Goal: Find contact information: Find contact information

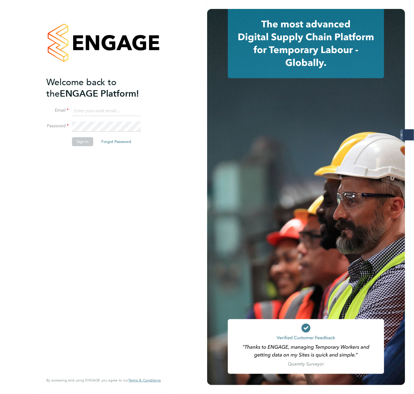
type input "JH@dovetailslate.co.uk"
click at [77, 143] on button "Sign In" at bounding box center [82, 141] width 21 height 9
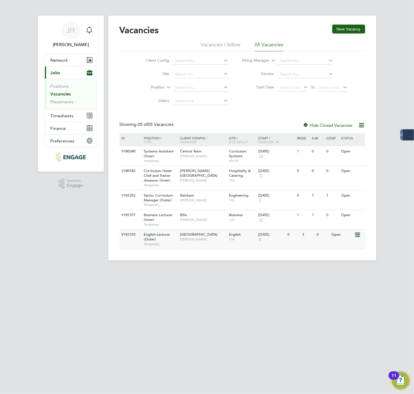
click at [211, 245] on div "V181310 English Lecturer (Outer) Temporary [GEOGRAPHIC_DATA] [PERSON_NAME] Engl…" at bounding box center [241, 239] width 245 height 20
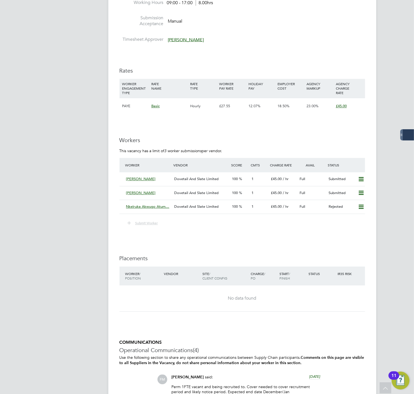
scroll to position [713, 0]
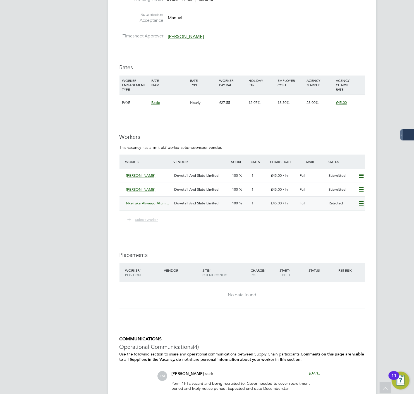
click at [362, 205] on icon at bounding box center [360, 203] width 7 height 4
click at [199, 224] on li "Submit Worker" at bounding box center [241, 222] width 245 height 13
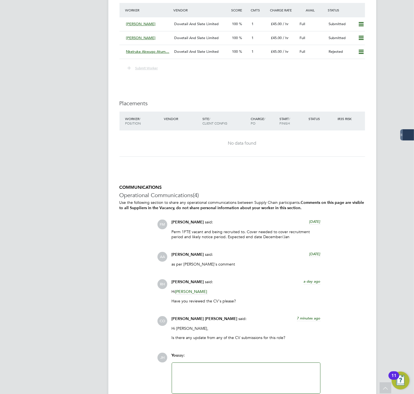
scroll to position [868, 0]
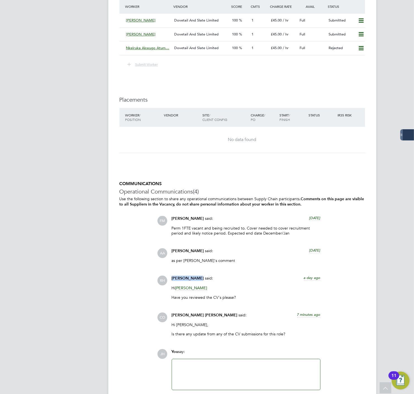
drag, startPoint x: 197, startPoint y: 278, endPoint x: 172, endPoint y: 278, distance: 24.8
click at [172, 278] on div "Rufena Haque said: a day ago" at bounding box center [246, 280] width 149 height 10
copy span "Rufena Haque"
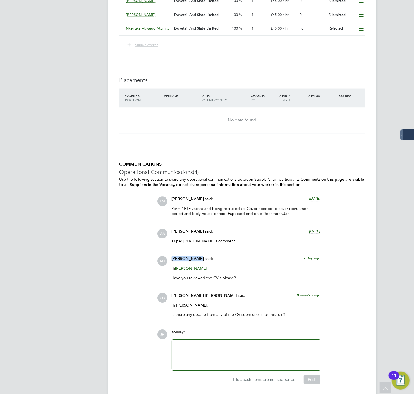
scroll to position [906, 0]
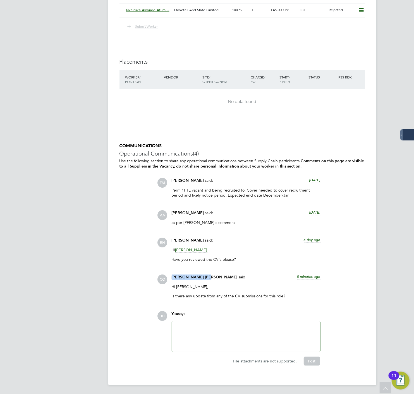
drag, startPoint x: 204, startPoint y: 277, endPoint x: 170, endPoint y: 277, distance: 33.7
click at [170, 277] on div "Connor O'sullivan said: 8 minutes ago Hi Daria, Is there any update from any of…" at bounding box center [246, 288] width 154 height 28
copy span "Connor O'sullivan"
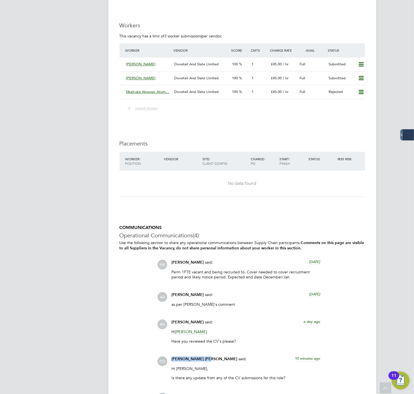
scroll to position [751, 0]
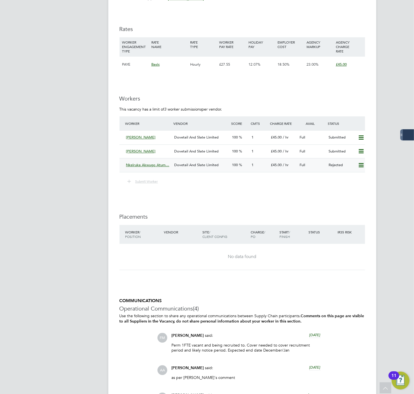
click at [355, 165] on div at bounding box center [360, 164] width 10 height 9
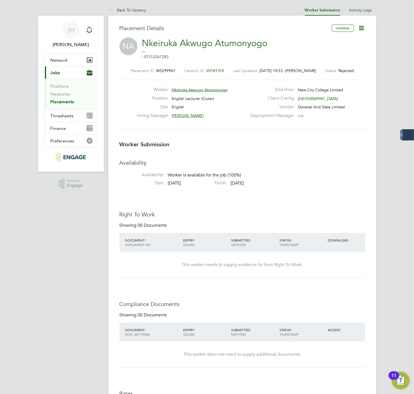
click at [359, 32] on icon at bounding box center [361, 28] width 7 height 7
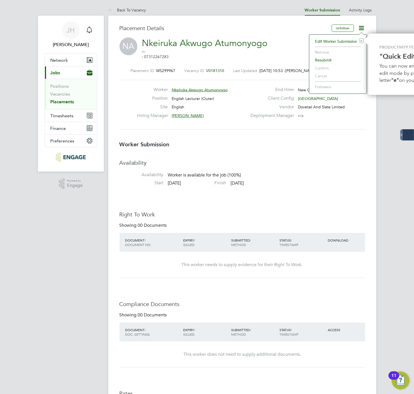
scroll to position [0, 43]
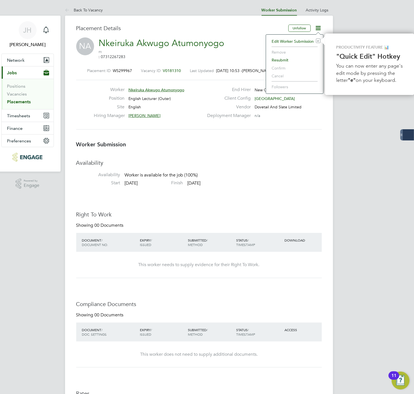
click at [277, 73] on li "Cancel" at bounding box center [295, 76] width 52 height 8
click at [281, 50] on li "Remove" at bounding box center [295, 52] width 52 height 8
click at [281, 51] on li "Remove" at bounding box center [295, 52] width 52 height 8
click at [202, 54] on span "m : 07312267283" at bounding box center [161, 54] width 125 height 10
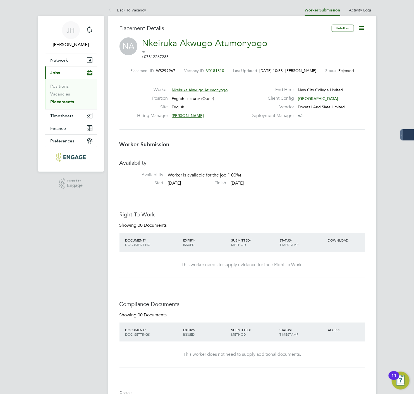
drag, startPoint x: 204, startPoint y: 112, endPoint x: 175, endPoint y: 112, distance: 28.7
click at [175, 113] on div "Hiring Manager Daria Gregory" at bounding box center [192, 117] width 110 height 9
click at [182, 113] on span "[PERSON_NAME]" at bounding box center [188, 115] width 32 height 5
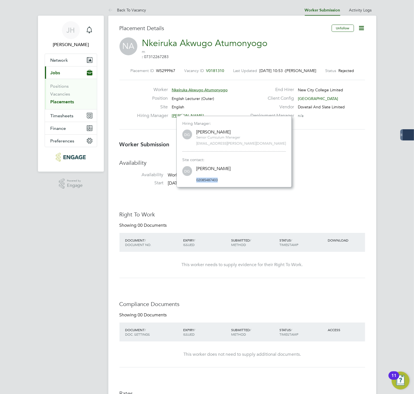
drag, startPoint x: 228, startPoint y: 179, endPoint x: 179, endPoint y: 178, distance: 49.1
click at [180, 179] on div "Hiring Manager: DG Daria Gregory Senior Curriculum Manager daria.gregory@ncclon…" at bounding box center [233, 152] width 115 height 72
click at [187, 180] on div "DG Daria Gregory 02085487403" at bounding box center [233, 173] width 103 height 17
drag, startPoint x: 224, startPoint y: 180, endPoint x: 196, endPoint y: 180, distance: 27.6
click at [196, 180] on span "02085487403" at bounding box center [241, 180] width 90 height 5
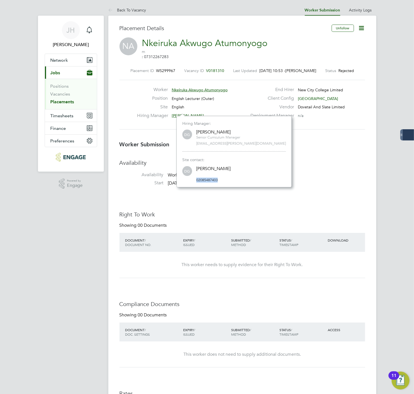
copy link "02085487403"
drag, startPoint x: 230, startPoint y: 178, endPoint x: 225, endPoint y: 180, distance: 5.1
click at [230, 178] on span "02085487403" at bounding box center [241, 180] width 90 height 5
drag, startPoint x: 224, startPoint y: 180, endPoint x: 193, endPoint y: 179, distance: 31.0
click at [193, 179] on div "DG Daria Gregory 02085487403" at bounding box center [233, 173] width 103 height 17
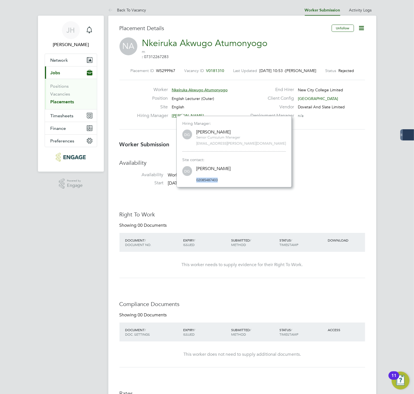
copy link "02085487403"
